Goal: Transaction & Acquisition: Book appointment/travel/reservation

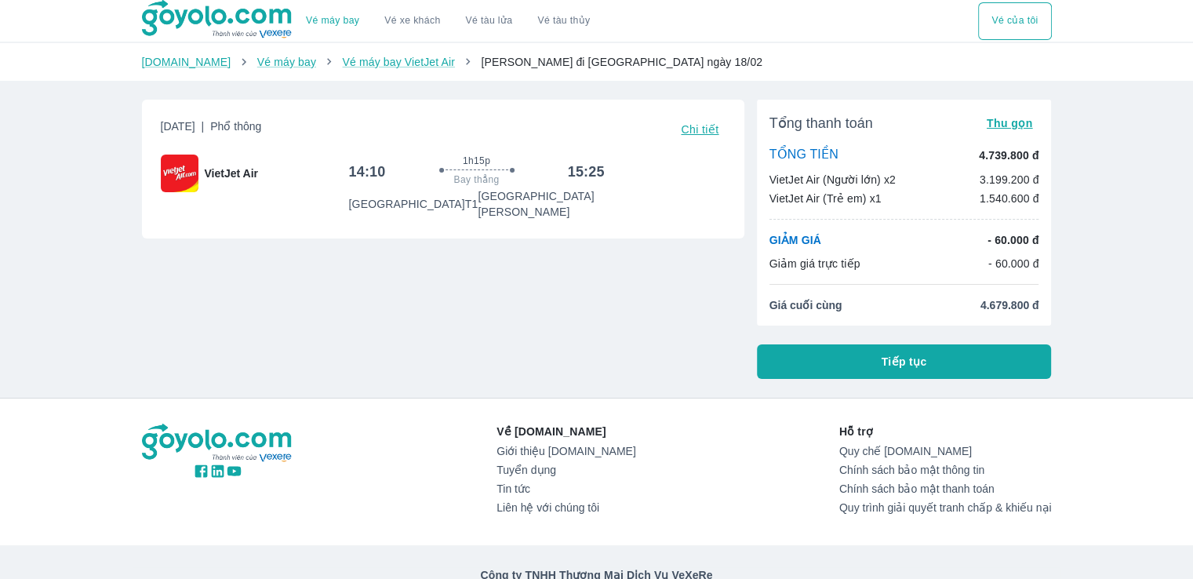
click at [701, 133] on span "Chi tiết" at bounding box center [700, 129] width 38 height 13
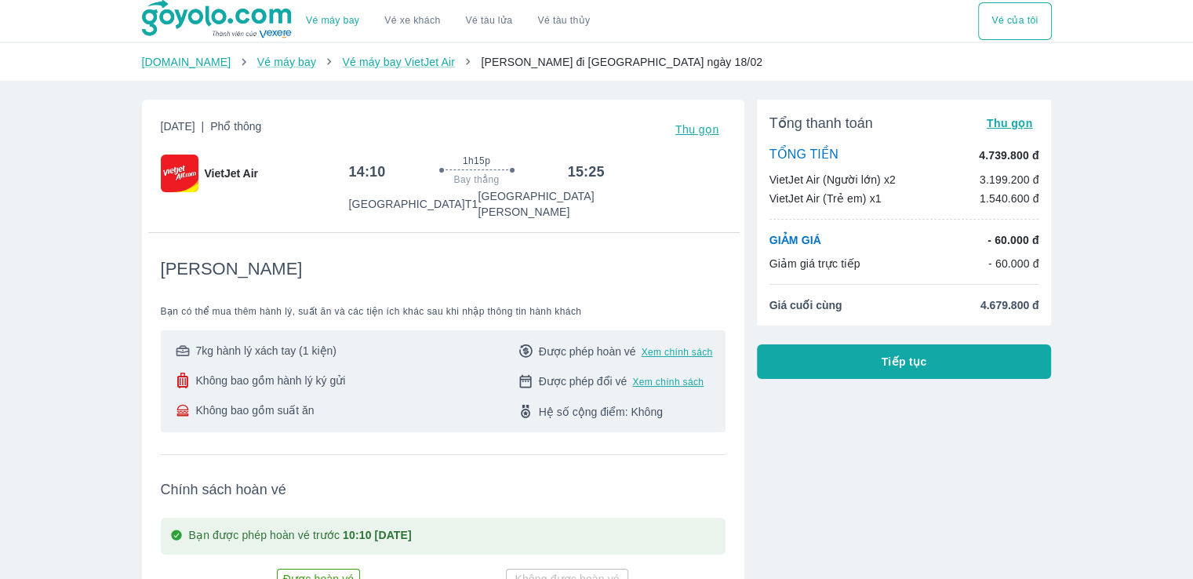
click at [701, 133] on span "Thu gọn" at bounding box center [697, 129] width 44 height 13
